Goal: Use online tool/utility: Utilize a website feature to perform a specific function

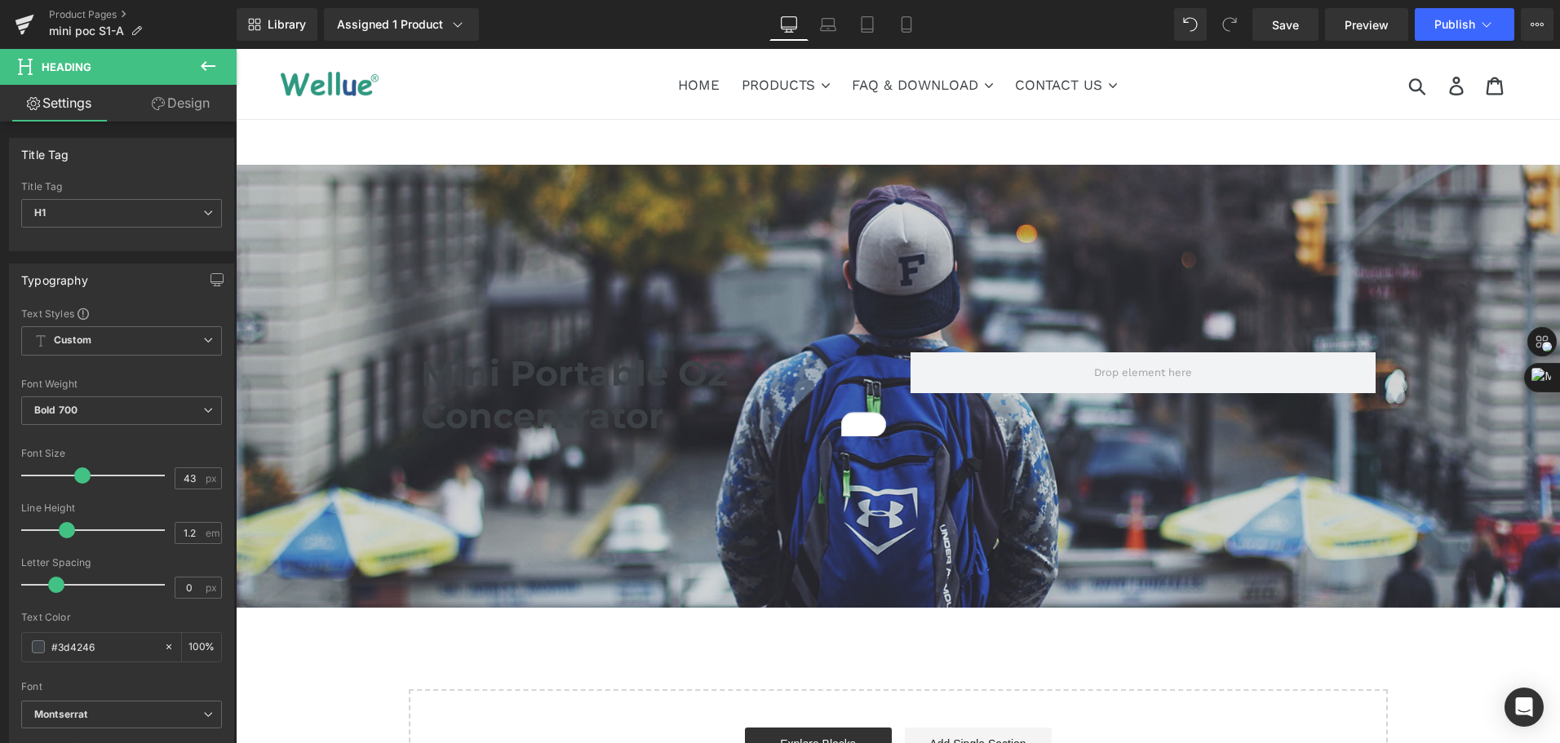
click at [219, 73] on button at bounding box center [208, 67] width 57 height 36
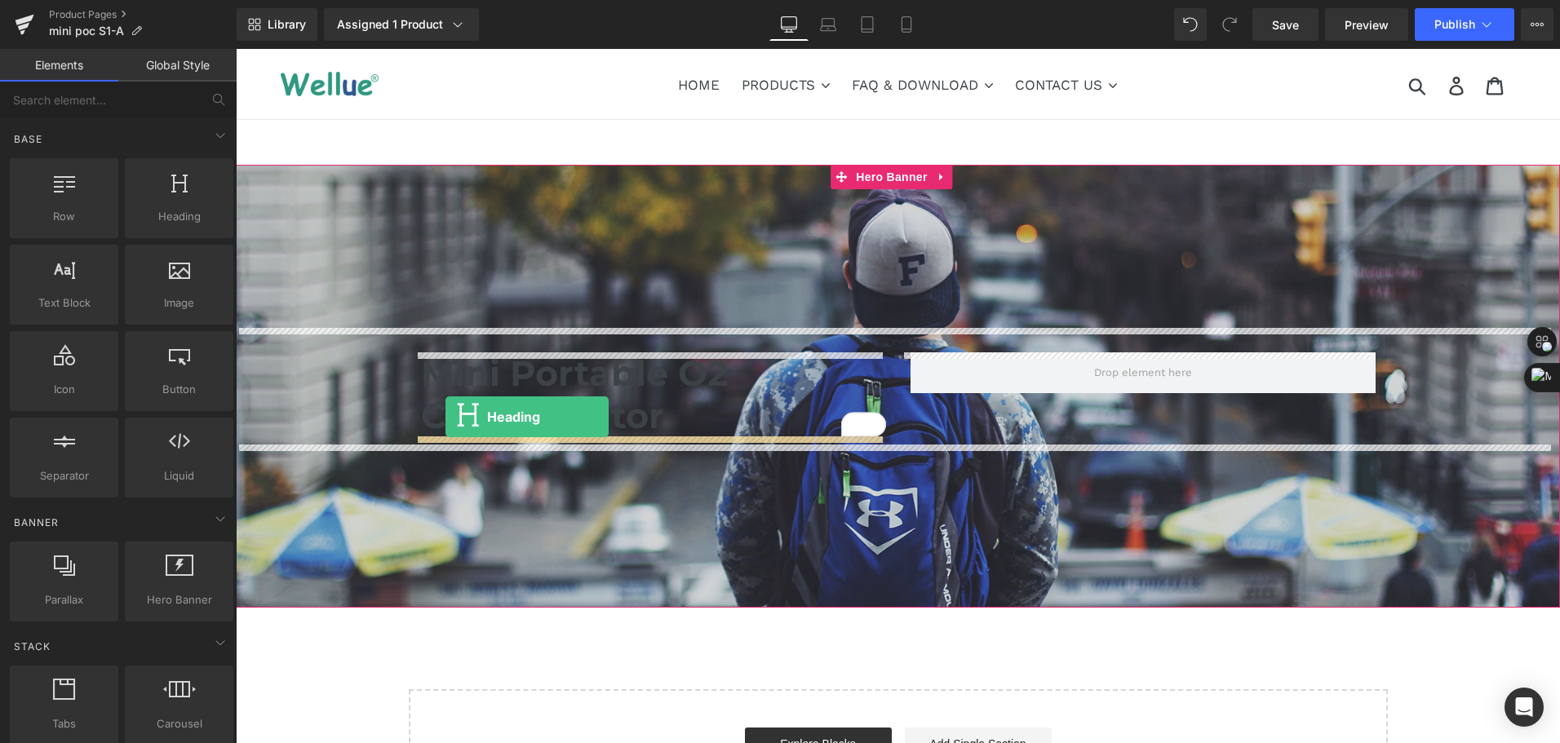
drag, startPoint x: 379, startPoint y: 270, endPoint x: 446, endPoint y: 417, distance: 161.1
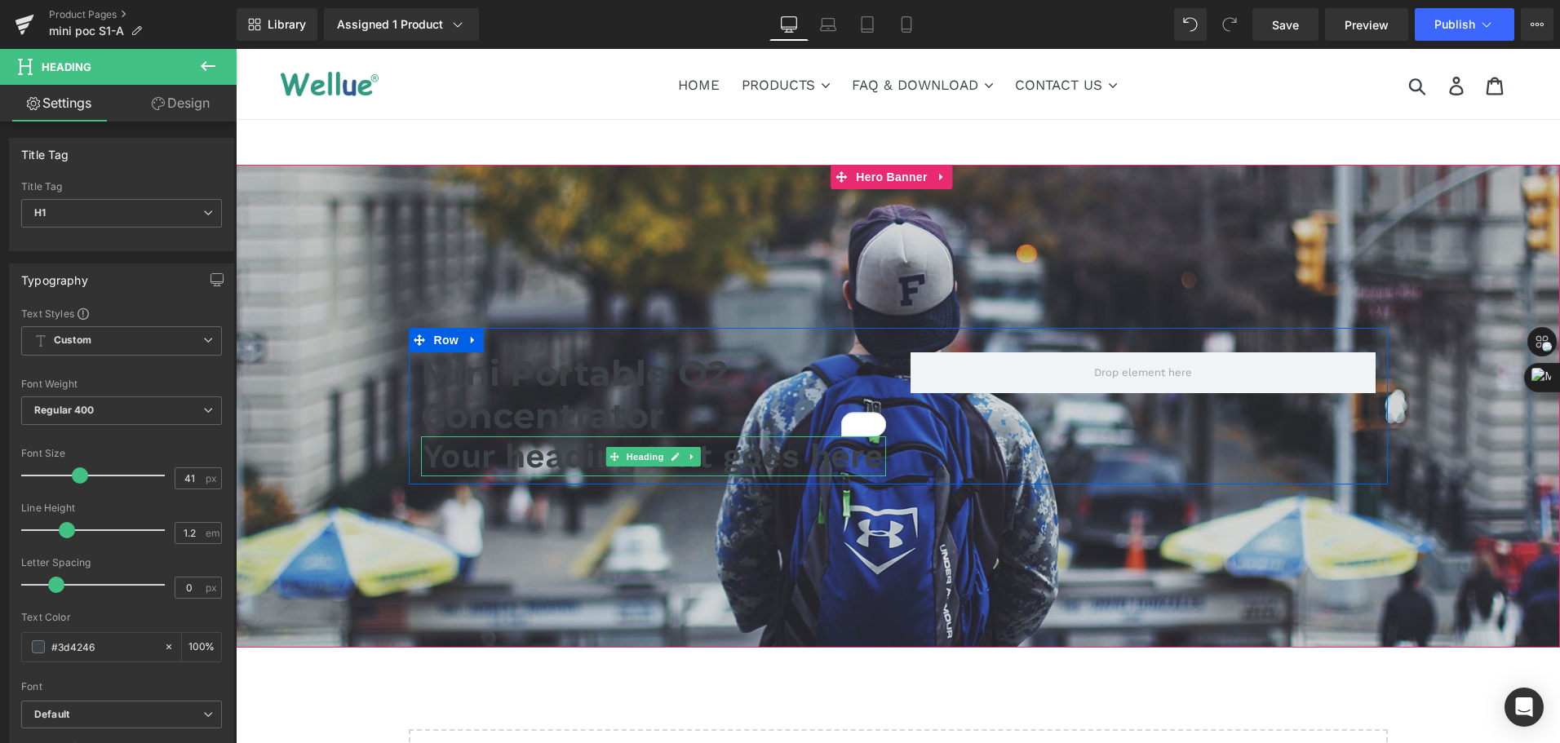
click at [495, 469] on h1 "Your heading text goes here" at bounding box center [653, 457] width 465 height 40
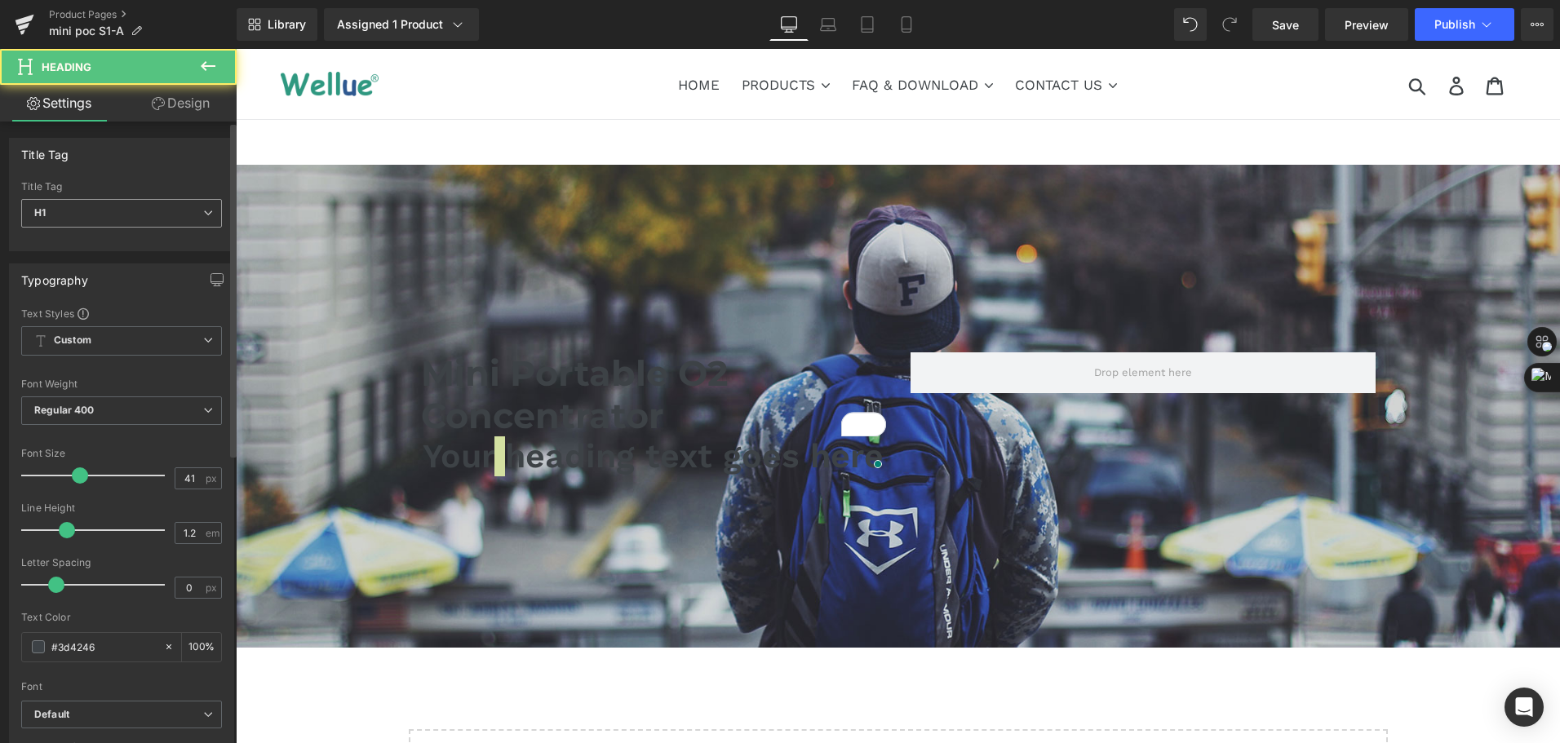
click at [77, 202] on span "H1" at bounding box center [121, 213] width 201 height 29
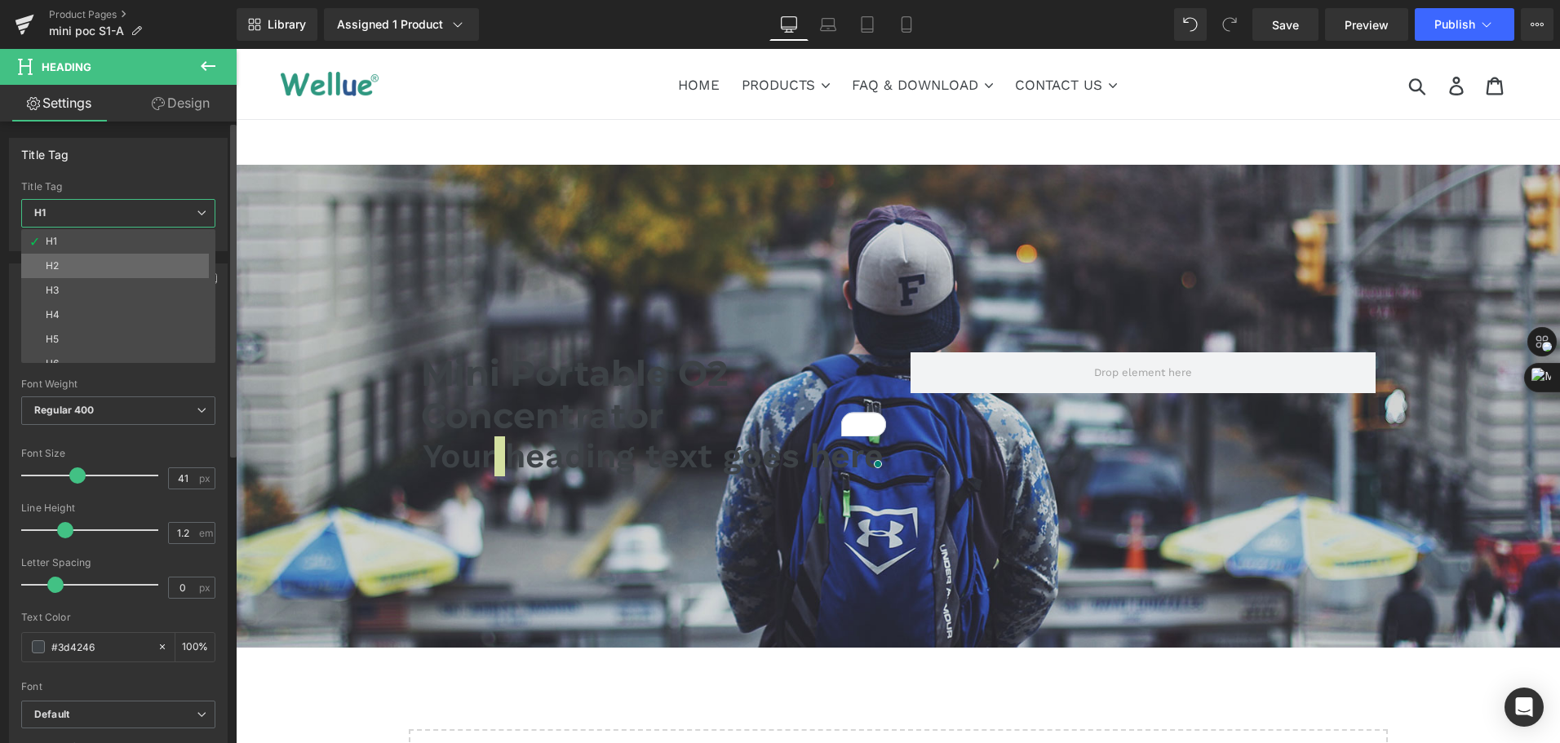
click at [85, 257] on div "H1 H2 H3 H4 H5 H6" at bounding box center [122, 296] width 202 height 134
click at [85, 257] on li "H2" at bounding box center [122, 266] width 202 height 24
type input "24"
type input "2.4"
type input "100"
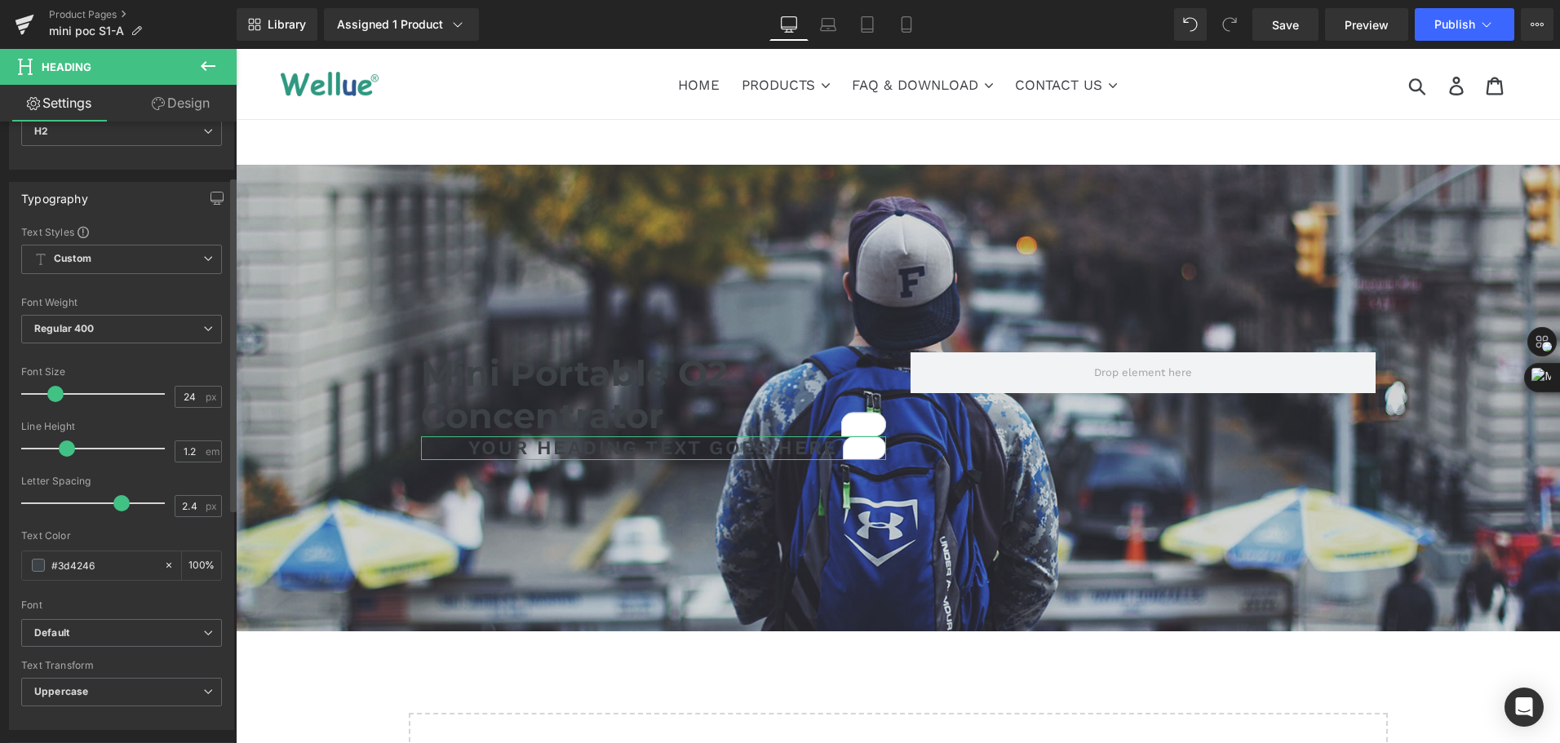
scroll to position [163, 0]
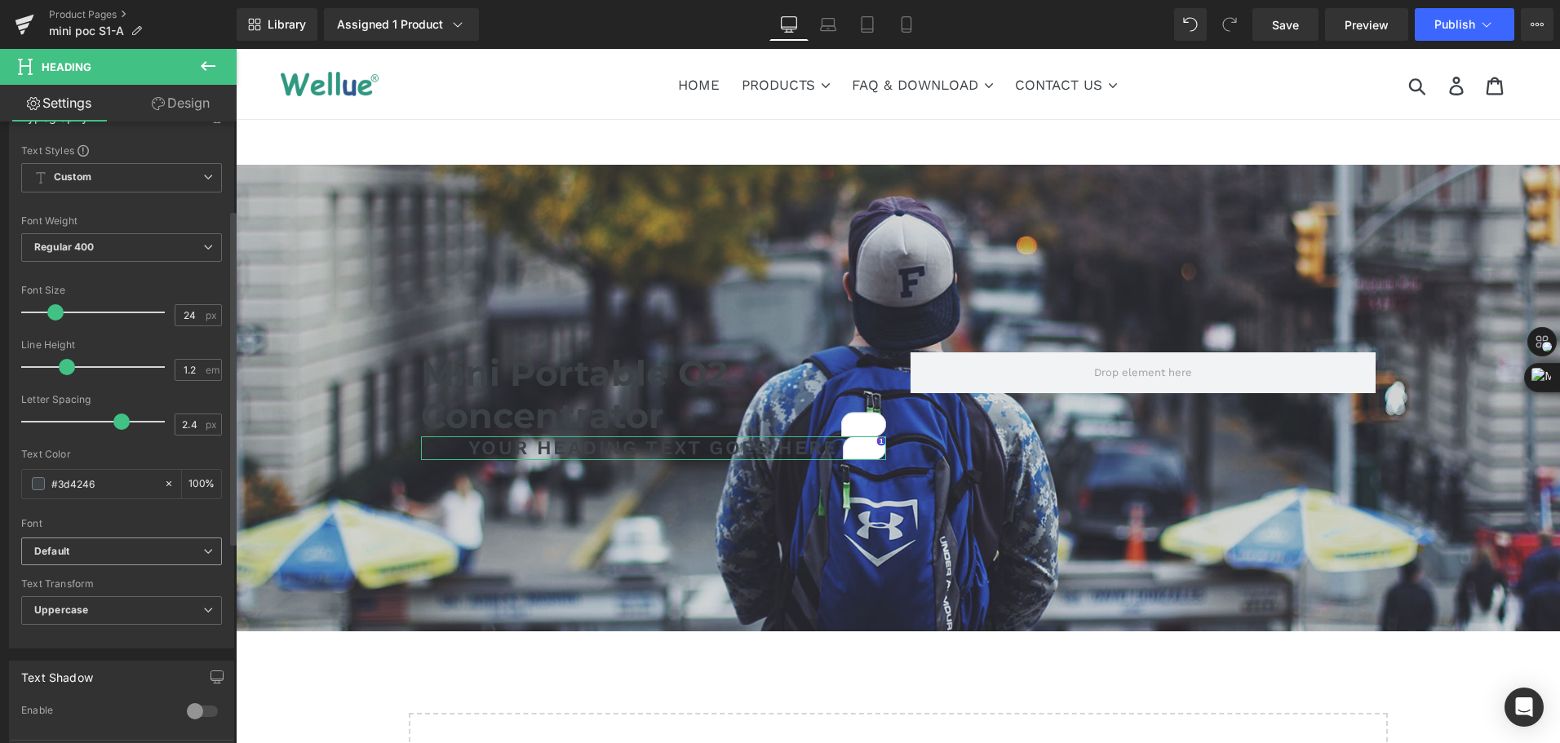
click at [115, 556] on b "Default" at bounding box center [118, 552] width 169 height 14
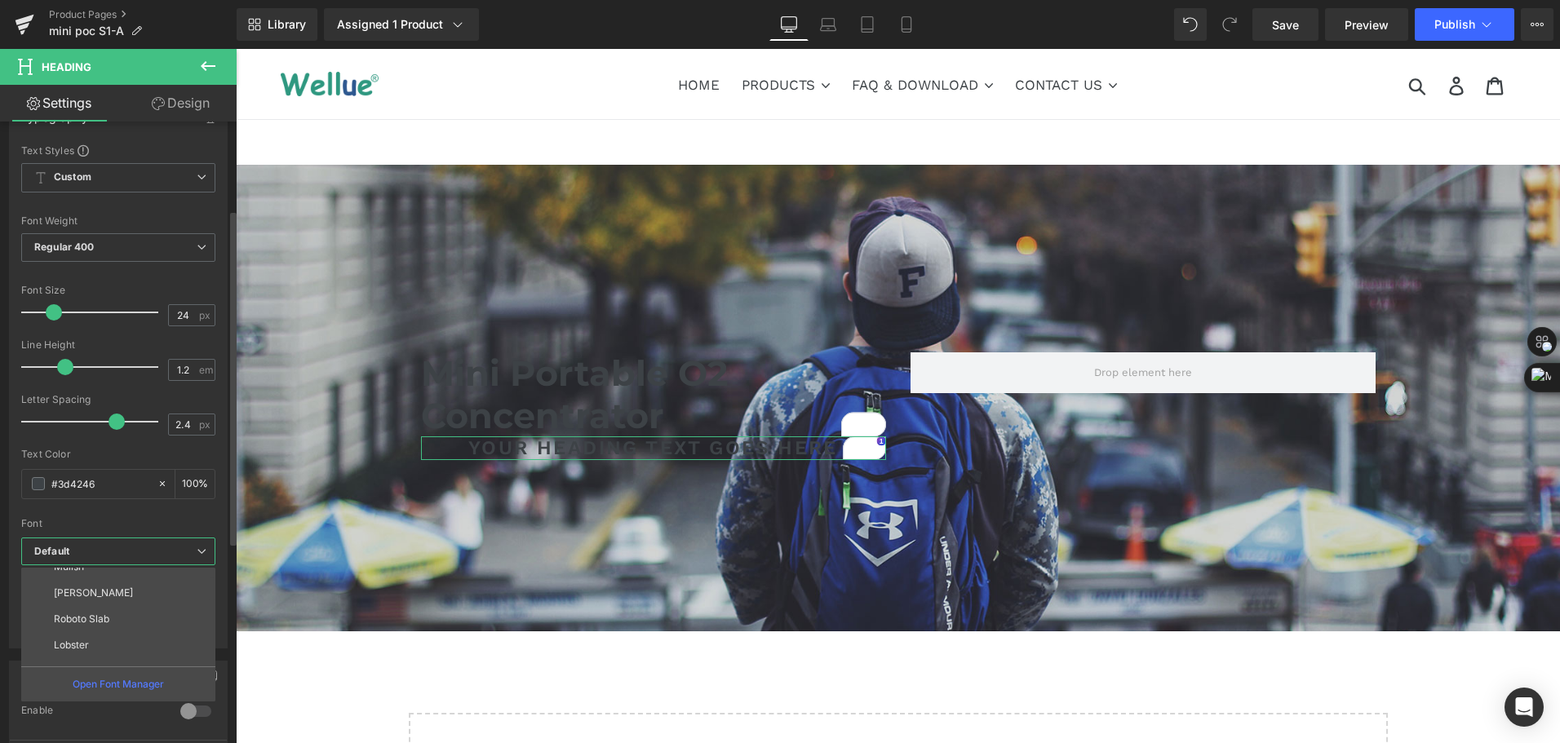
scroll to position [450, 0]
click at [123, 645] on li "Montserrat" at bounding box center [122, 653] width 202 height 26
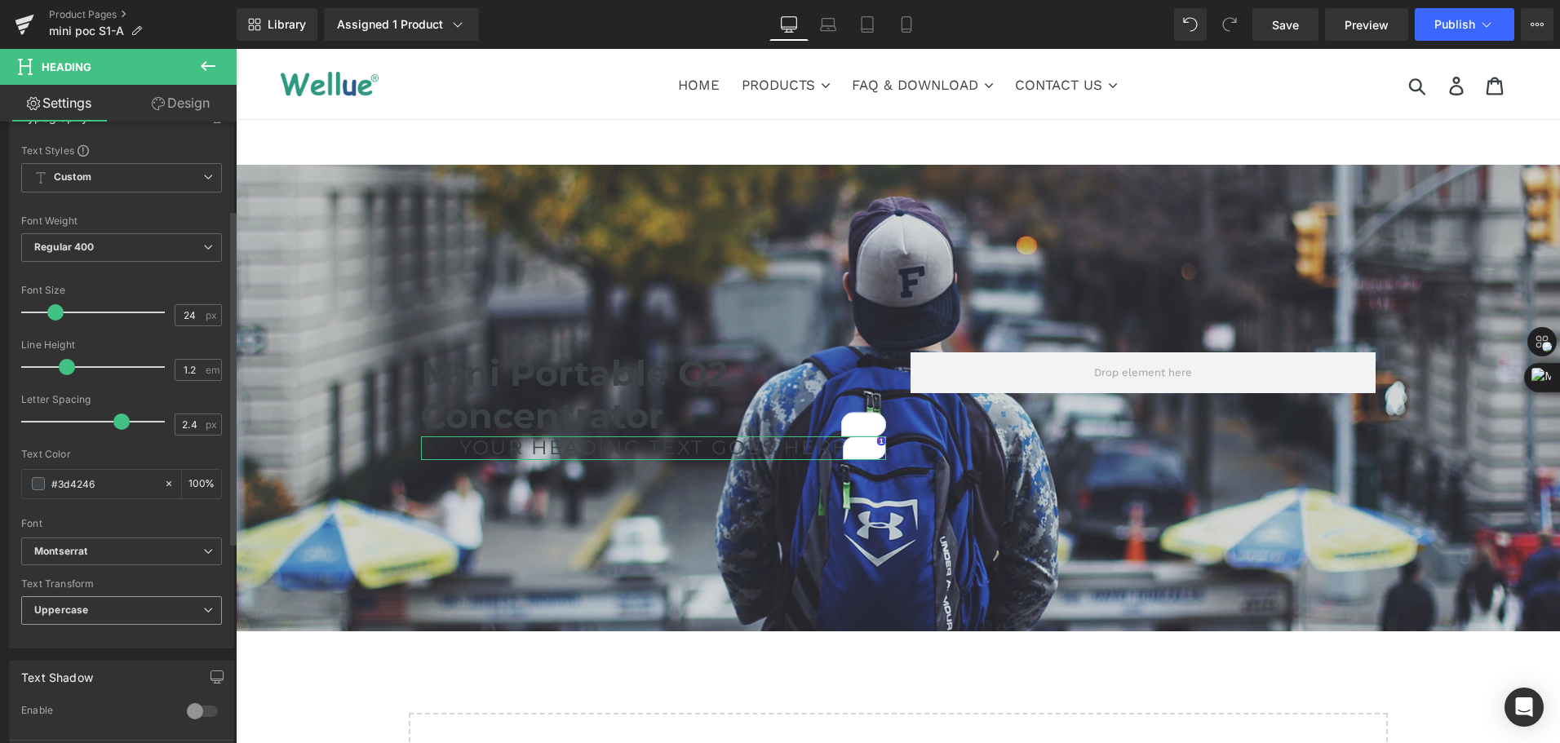
click at [121, 613] on span "Uppercase" at bounding box center [121, 610] width 201 height 29
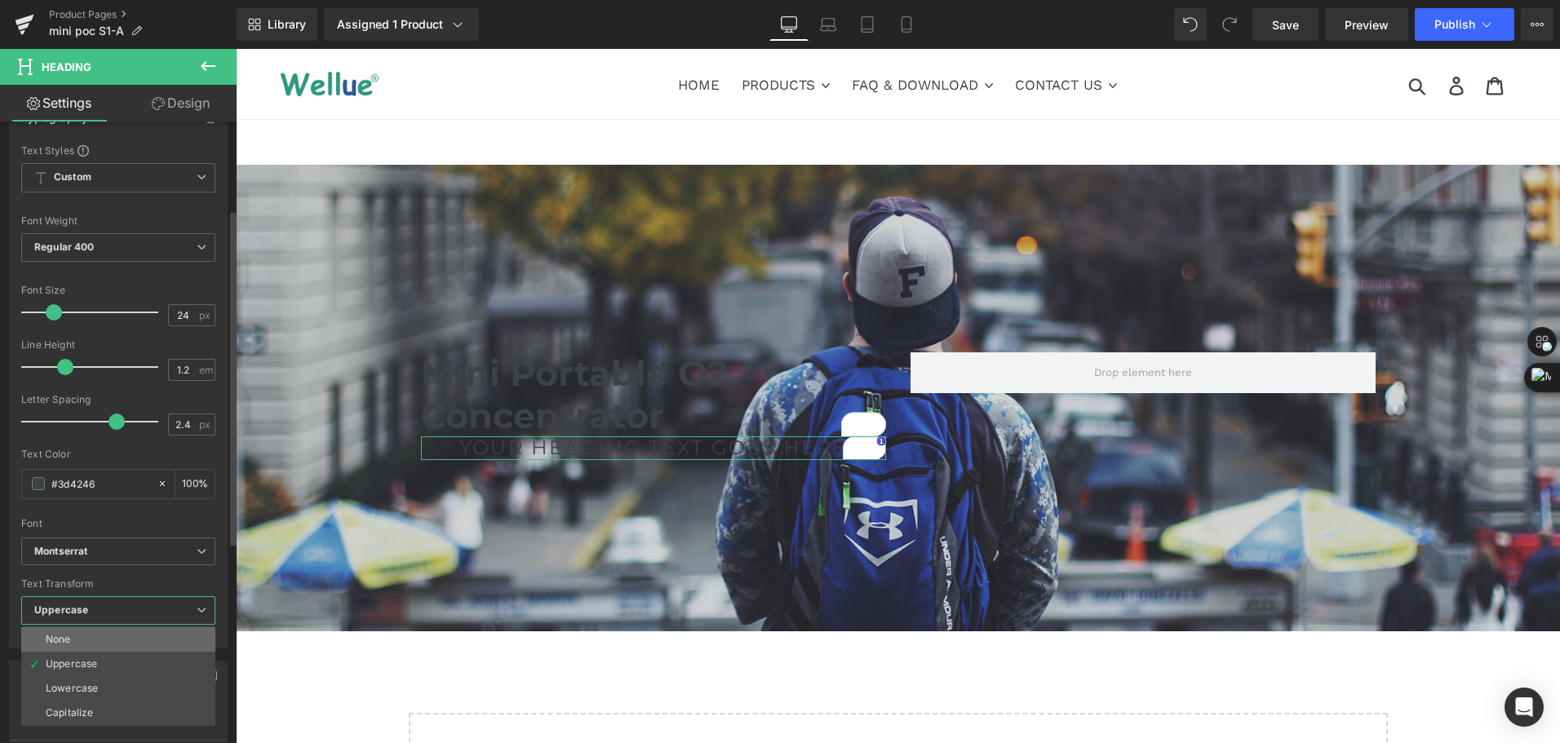
click at [121, 646] on li "None" at bounding box center [118, 639] width 194 height 24
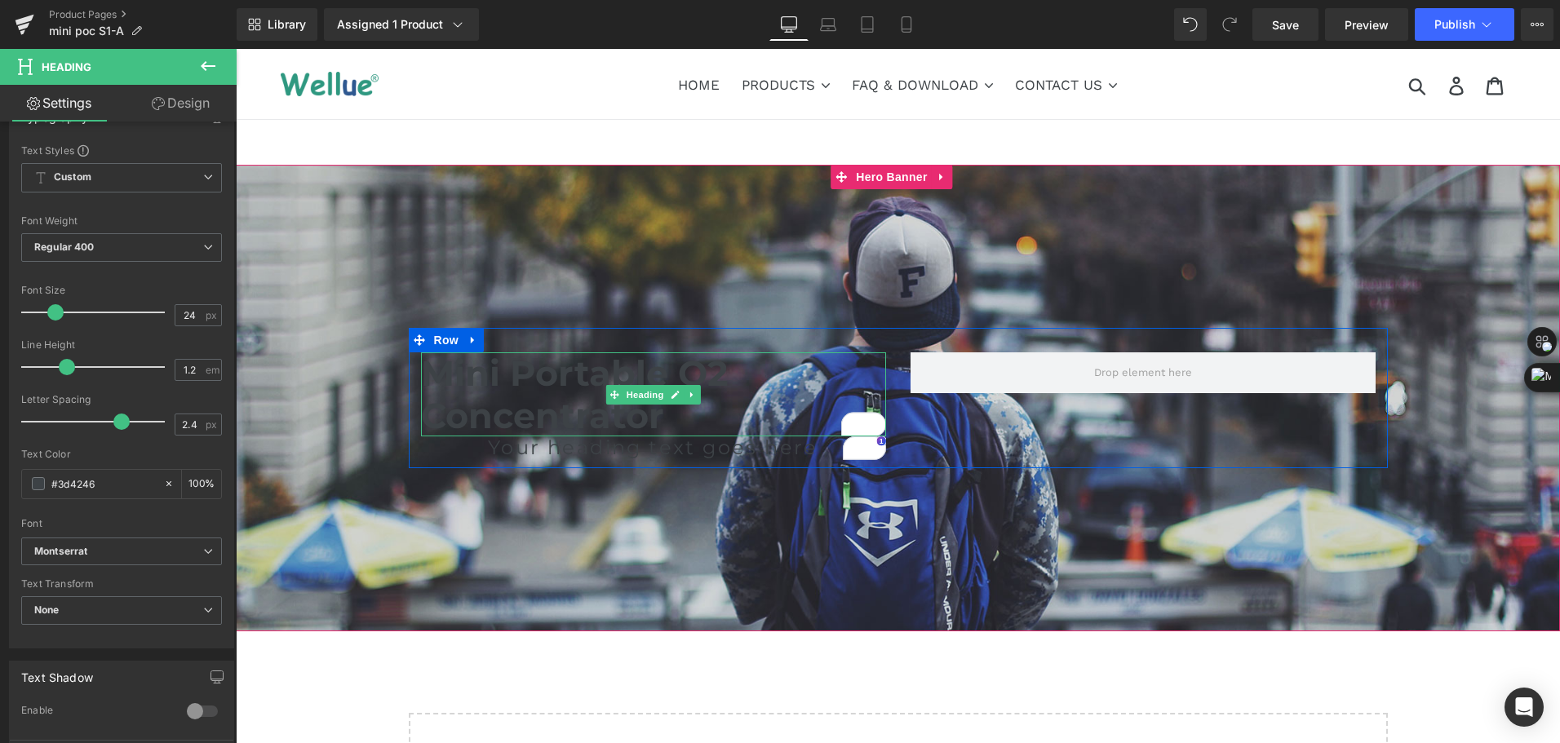
click at [446, 397] on h1 "Mini Portable O2 Concentrator" at bounding box center [653, 395] width 465 height 84
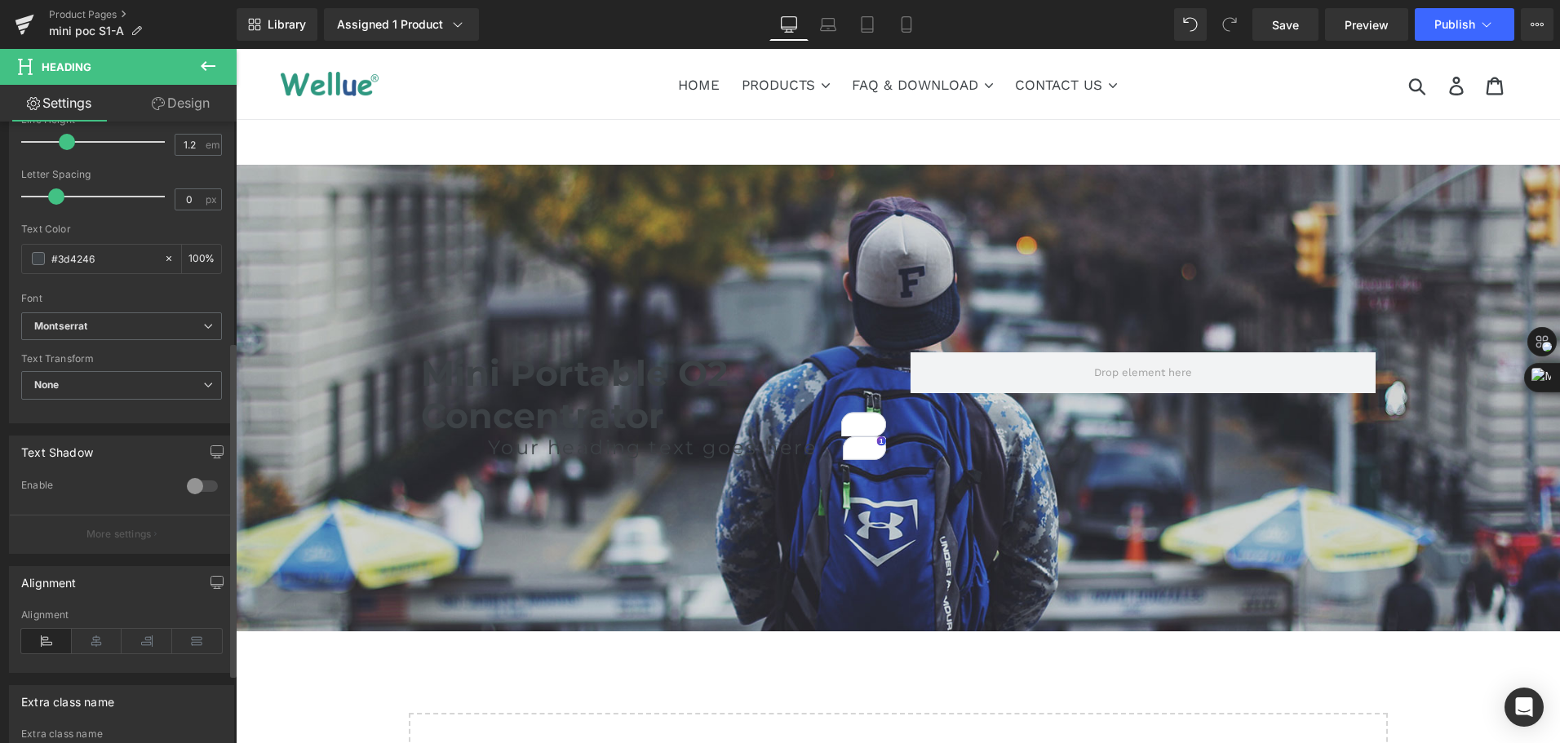
scroll to position [408, 0]
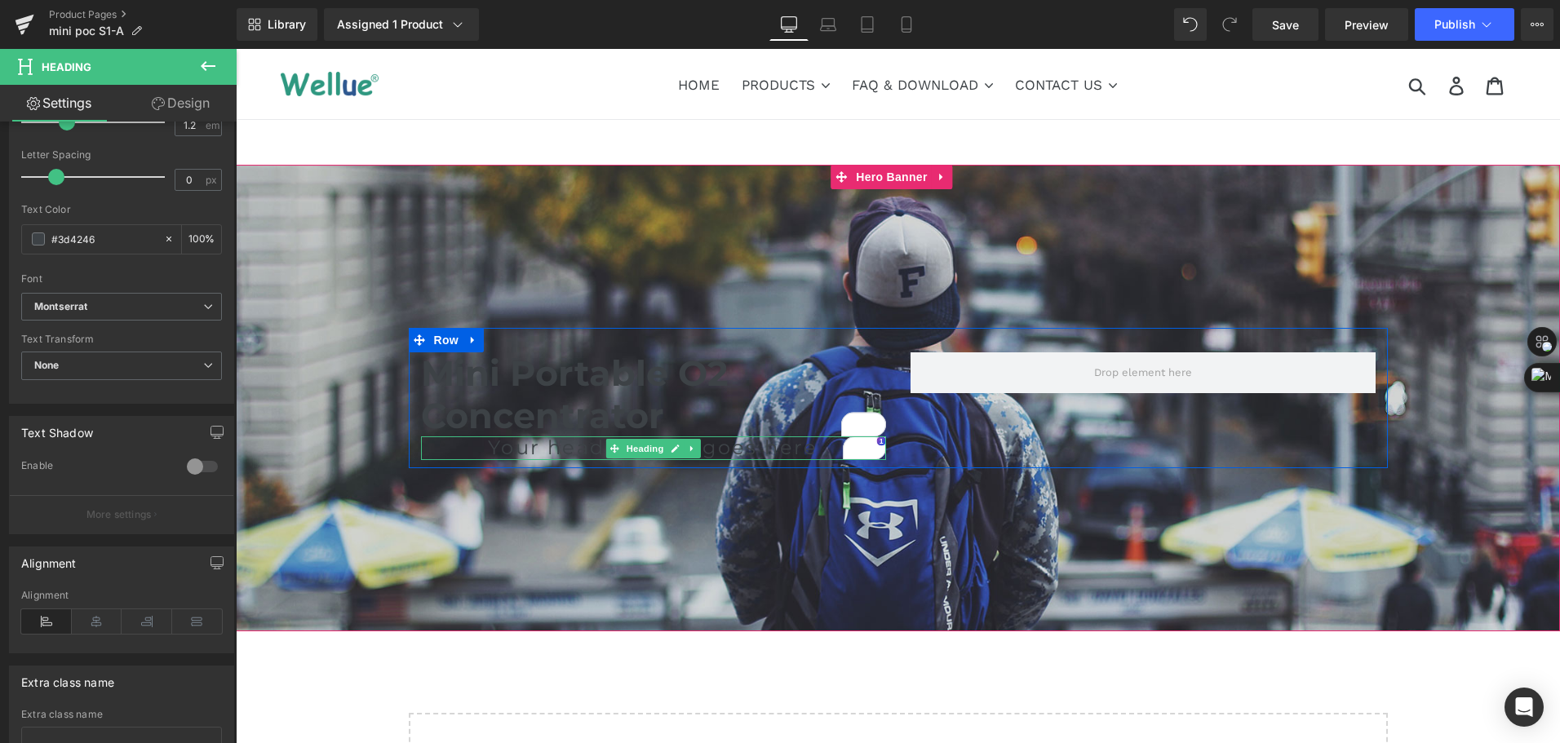
click at [489, 441] on div at bounding box center [653, 439] width 465 height 4
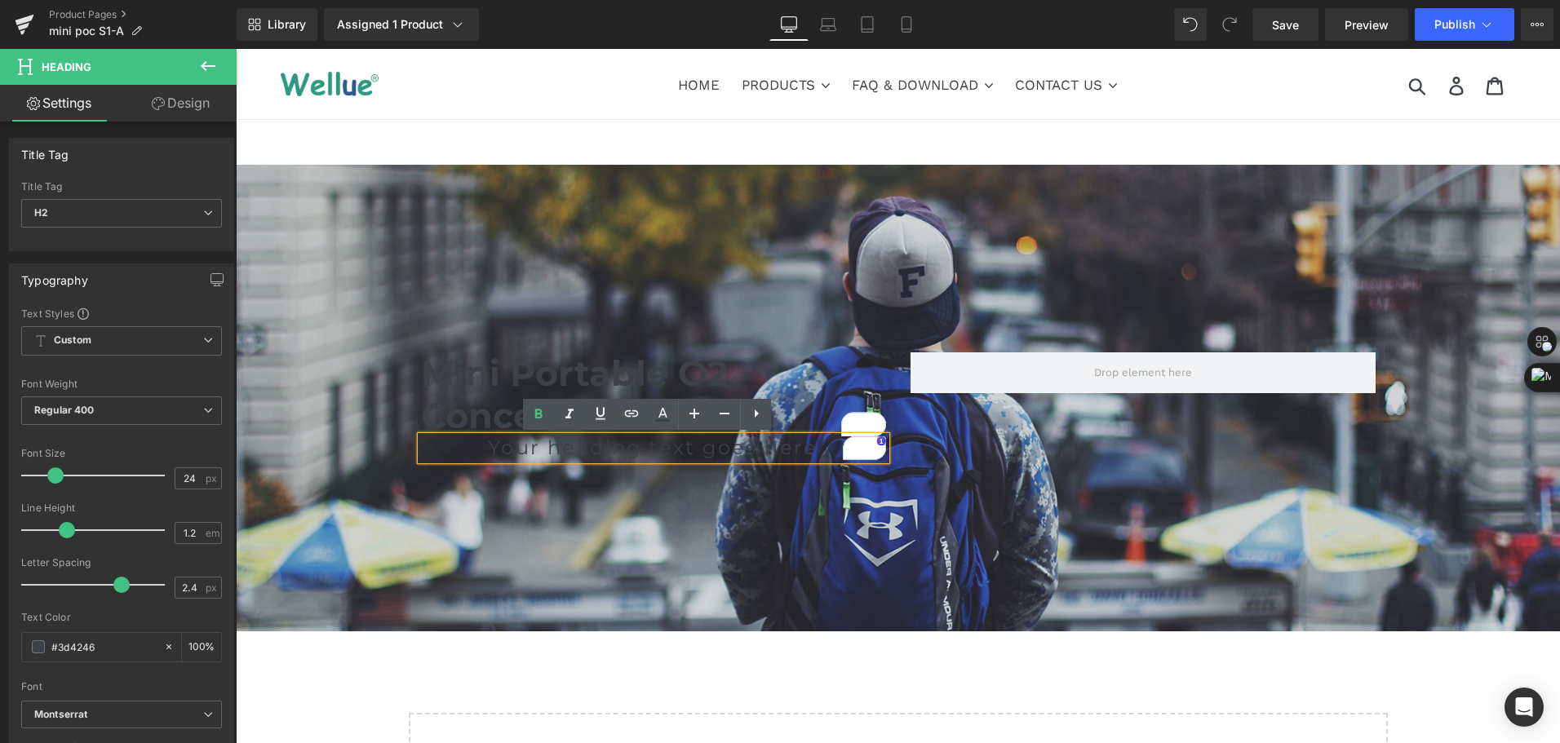
click at [486, 446] on h2 "Your heading text goes here" at bounding box center [653, 449] width 465 height 24
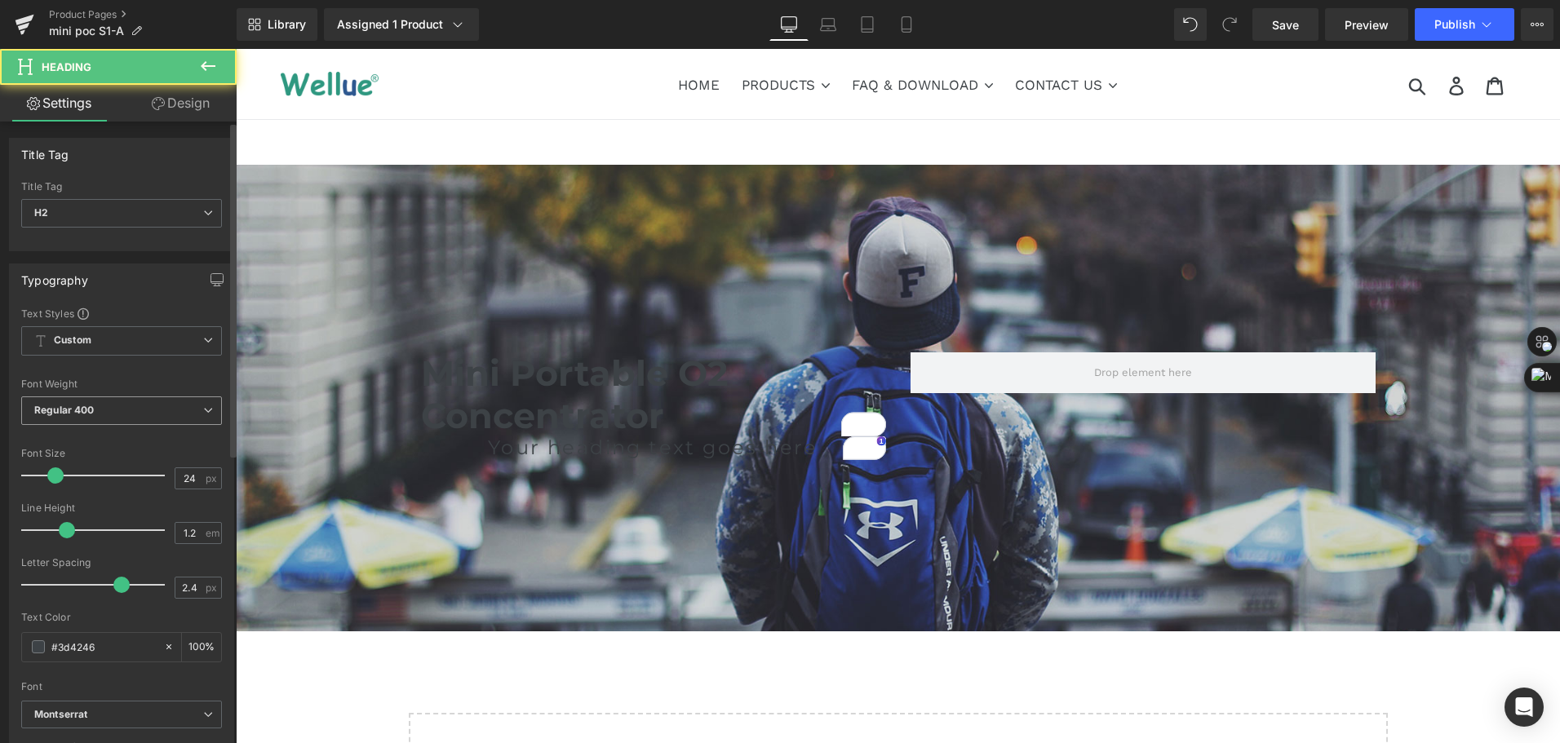
click at [174, 409] on span "Regular 400" at bounding box center [121, 411] width 201 height 29
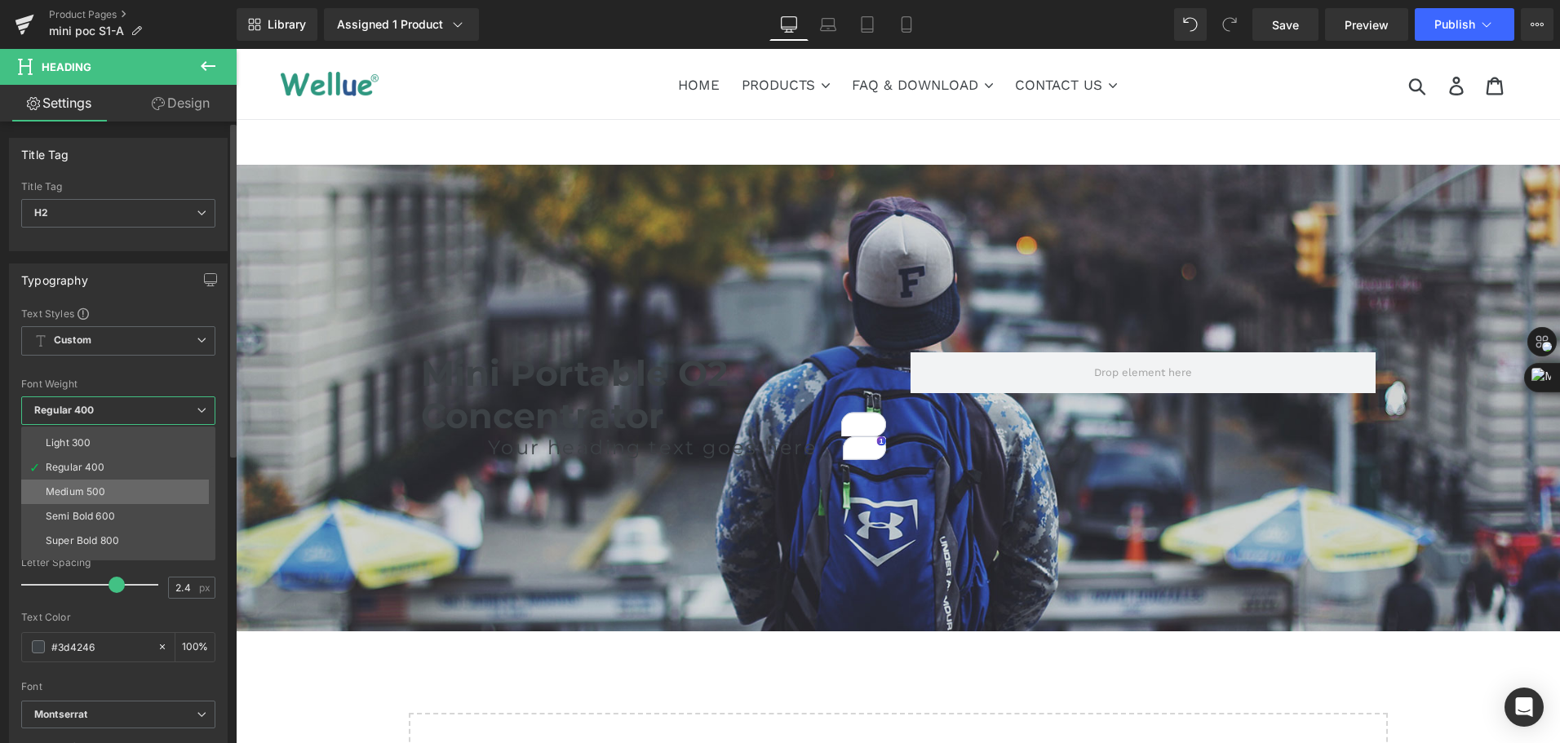
scroll to position [82, 0]
click at [156, 481] on li "Semi Bold 600" at bounding box center [122, 480] width 202 height 24
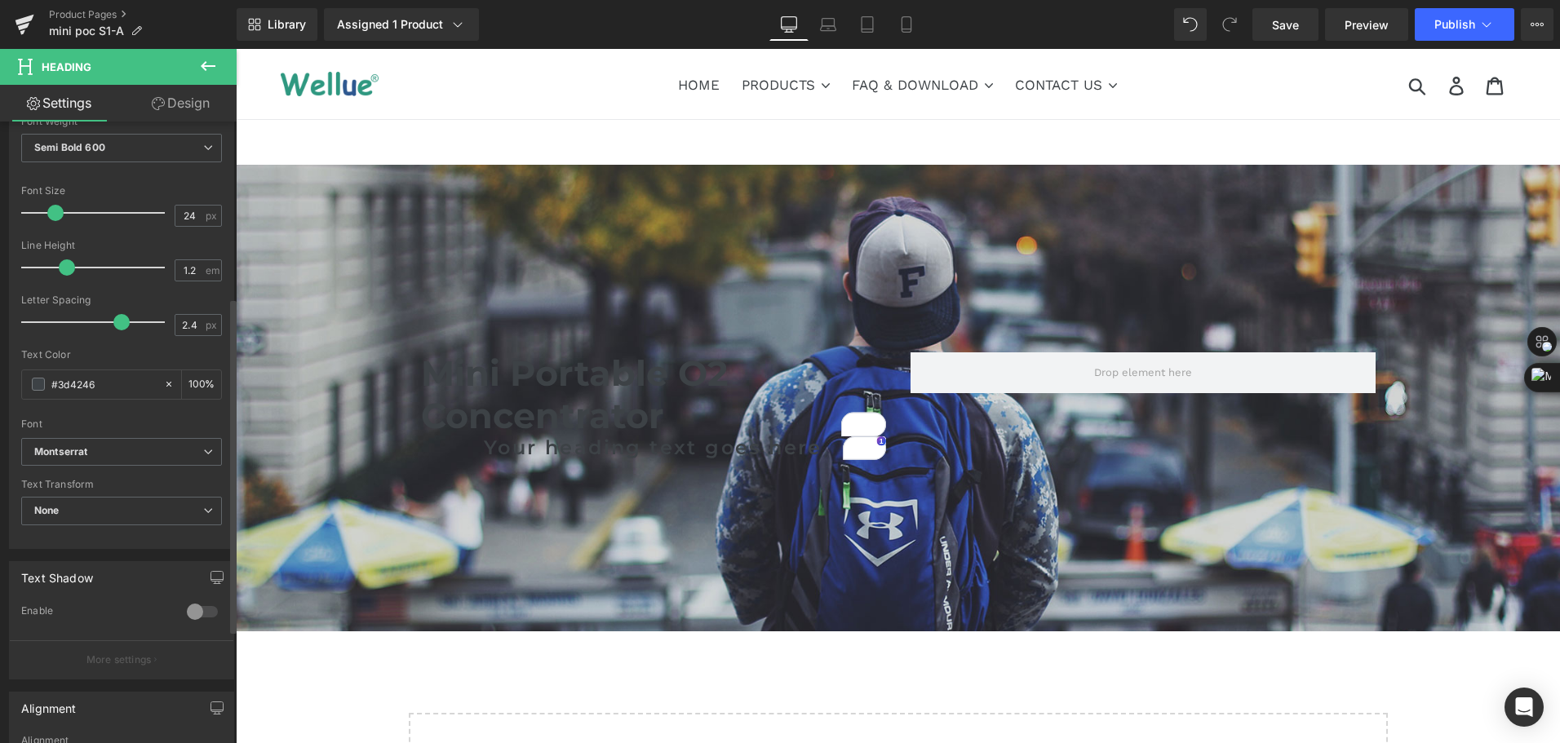
scroll to position [326, 0]
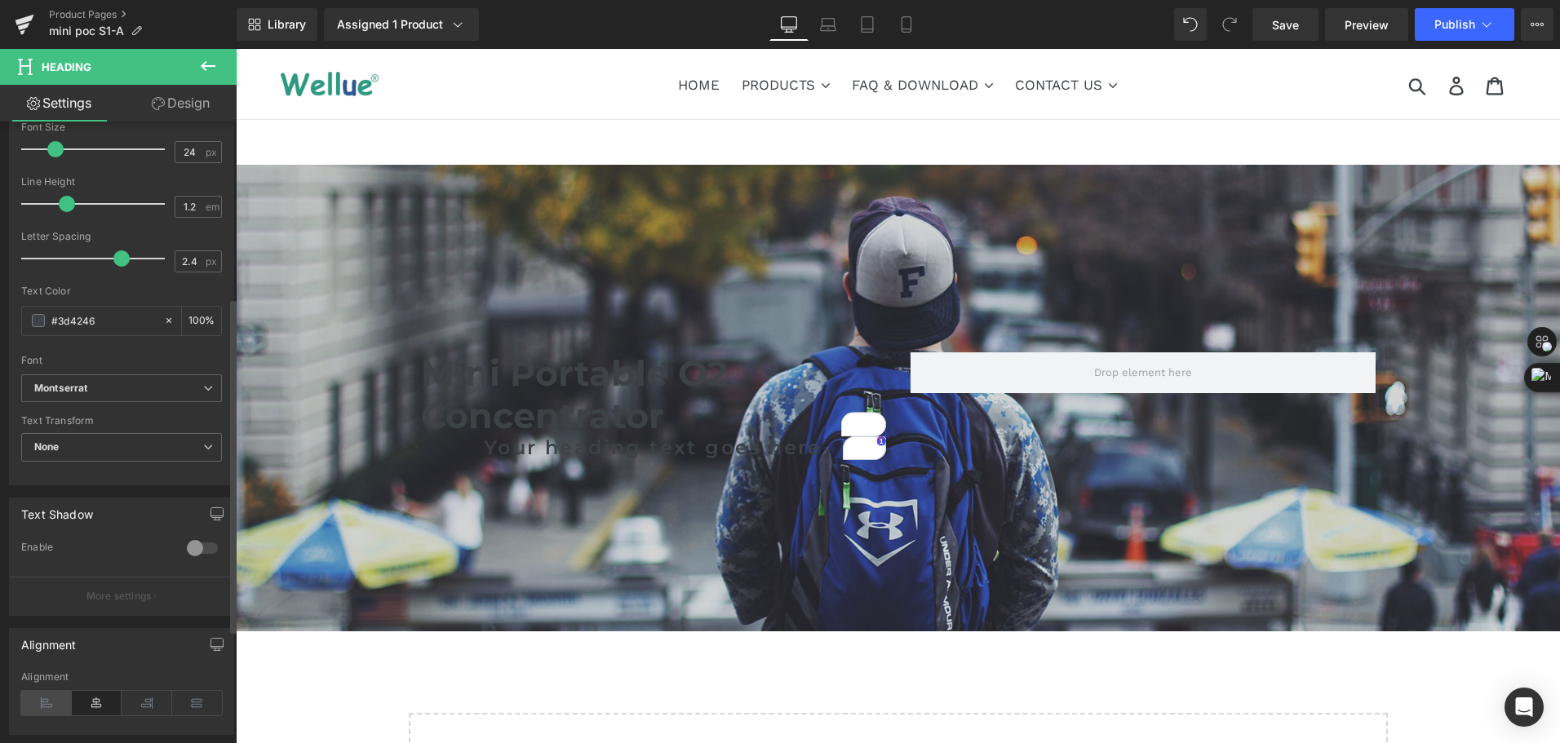
click at [44, 703] on icon at bounding box center [46, 703] width 51 height 24
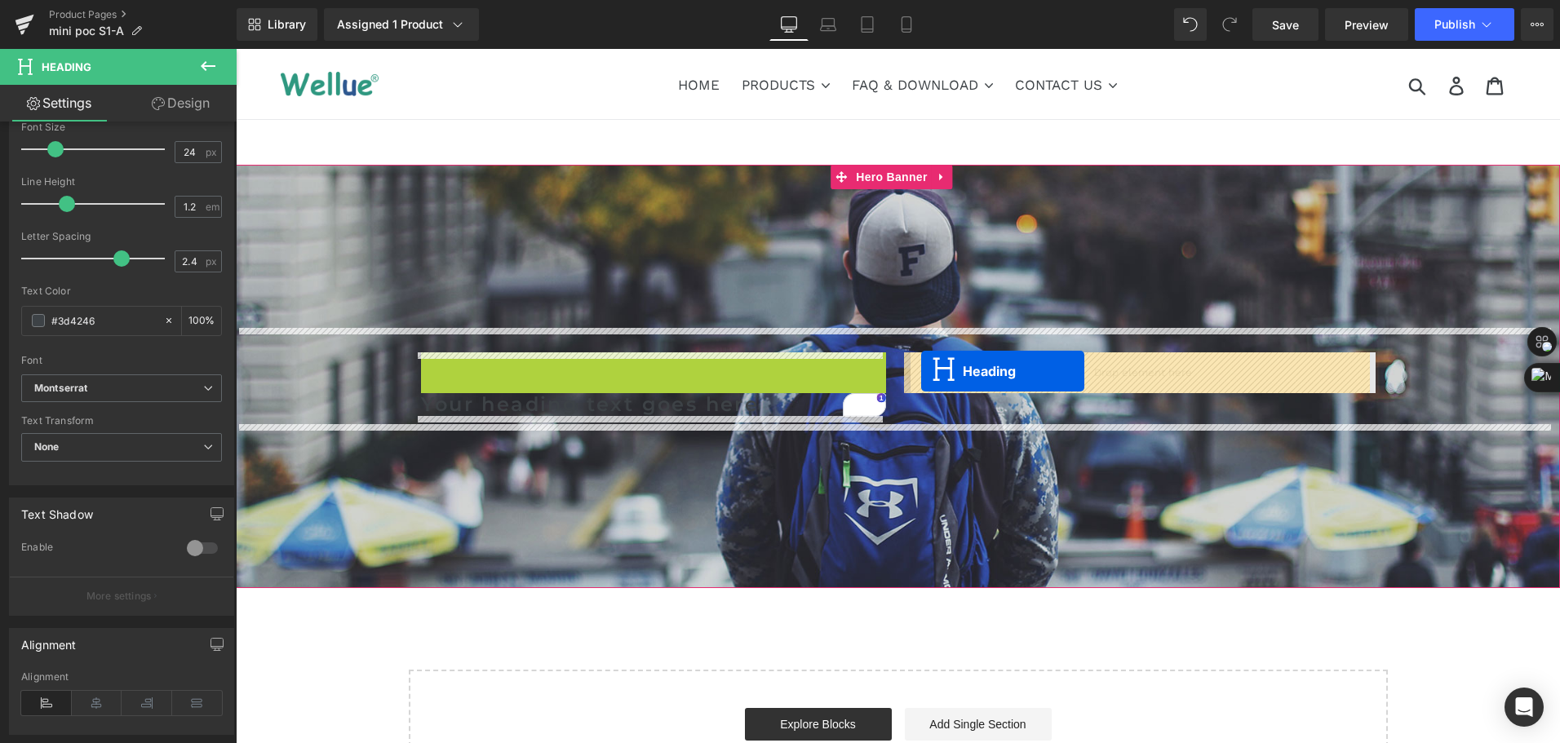
drag, startPoint x: 606, startPoint y: 394, endPoint x: 921, endPoint y: 371, distance: 315.8
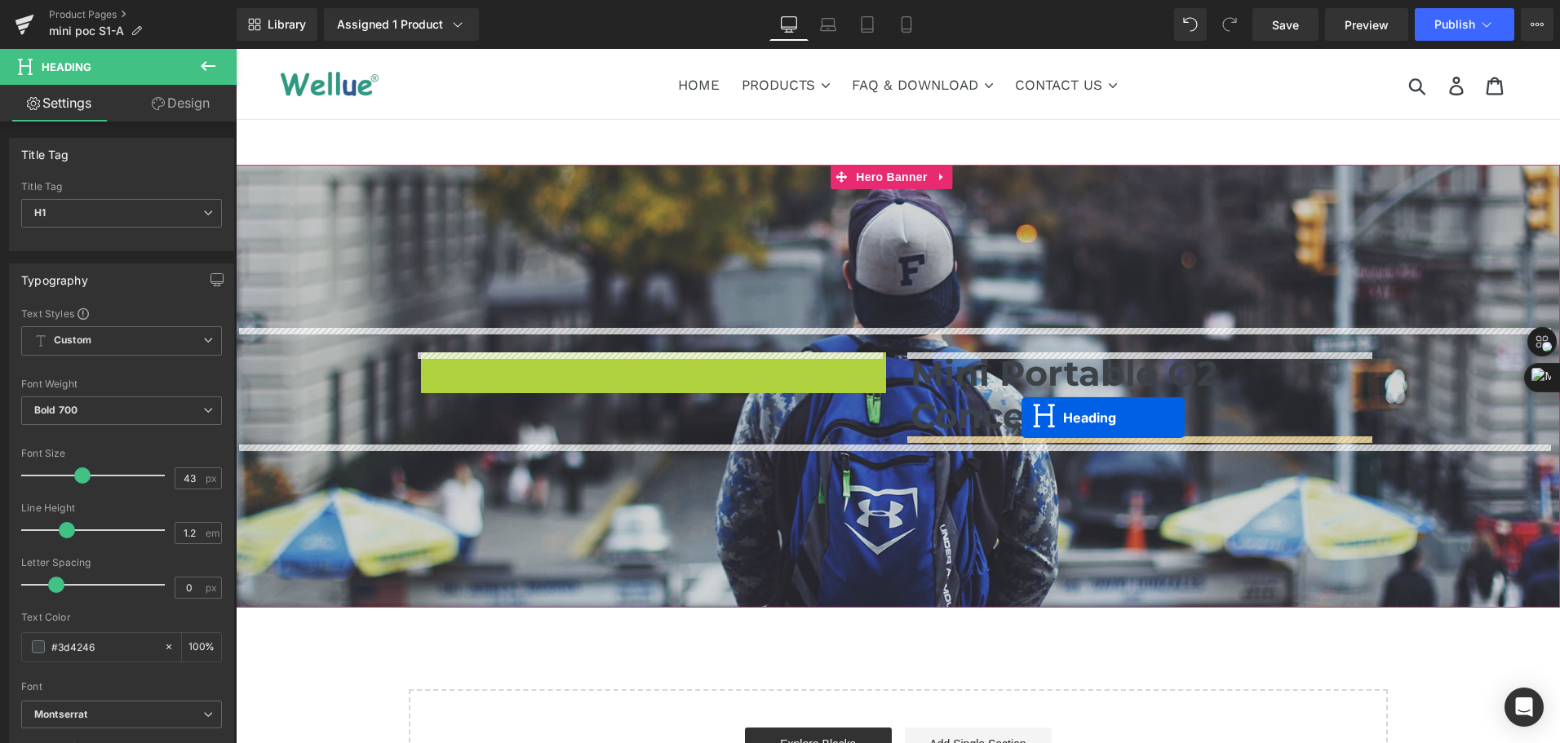
drag, startPoint x: 641, startPoint y: 366, endPoint x: 1022, endPoint y: 418, distance: 384.5
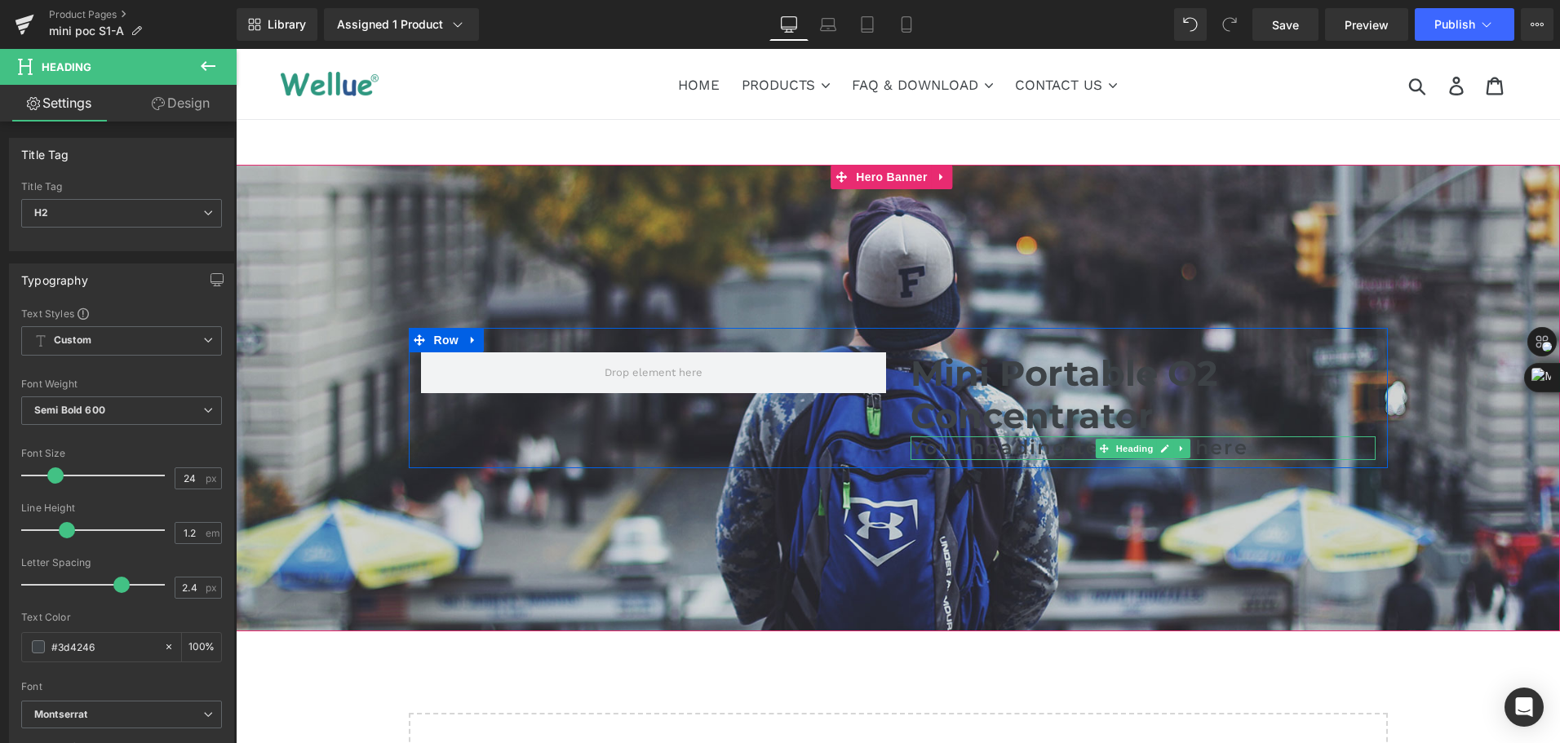
click at [978, 450] on h2 "Your heading text goes here" at bounding box center [1143, 449] width 465 height 24
